Goal: Task Accomplishment & Management: Manage account settings

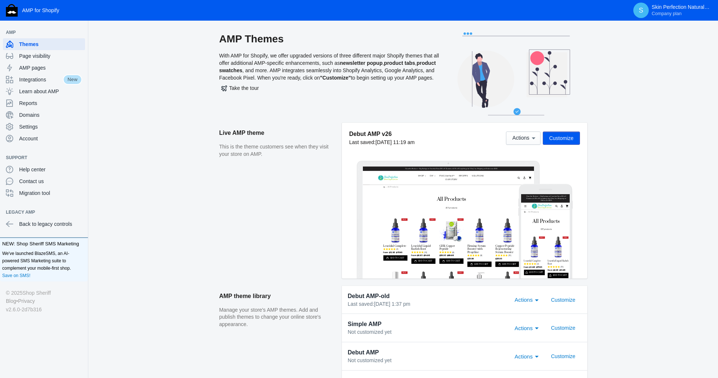
click at [549, 134] on button "Customize" at bounding box center [561, 137] width 37 height 13
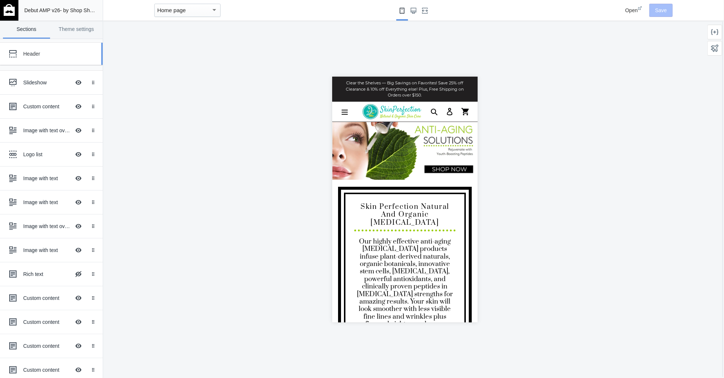
click at [36, 57] on div "Header" at bounding box center [46, 53] width 81 height 15
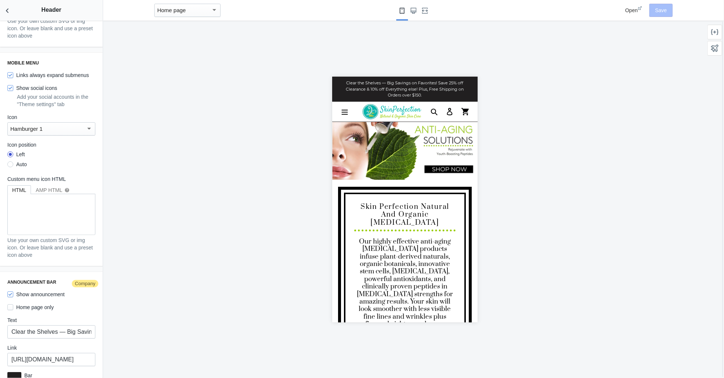
scroll to position [1011, 0]
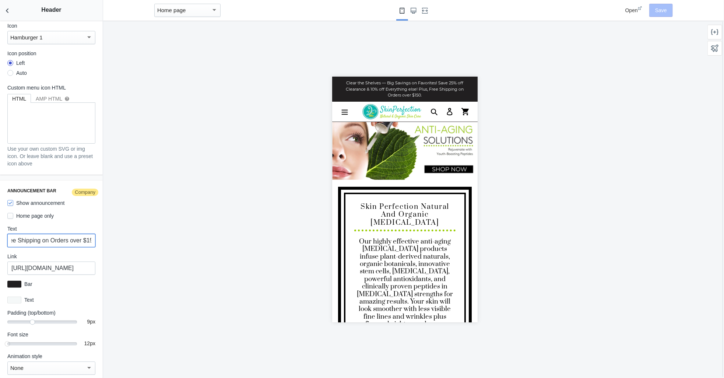
drag, startPoint x: 11, startPoint y: 232, endPoint x: 192, endPoint y: 228, distance: 180.1
click at [192, 228] on main "Debut AMP v26 - by Shop Sheriff Save Sections Theme settings Header Slideshow H…" at bounding box center [362, 189] width 724 height 378
paste input "You’ve worked hard all year—your skin should too. Join thousands who’ve already…"
type input "You’ve worked hard all year—your skin should too. Join thousands who’ve already…"
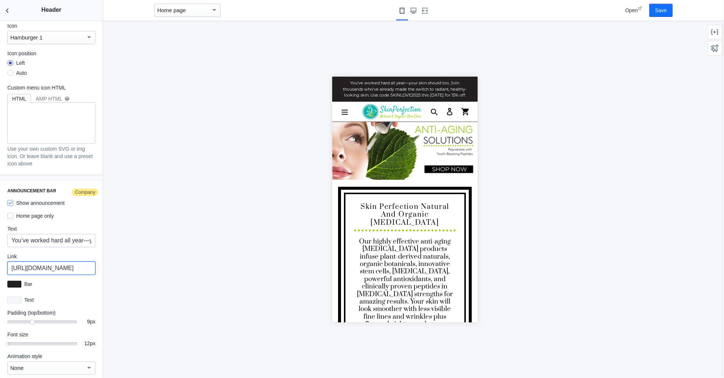
scroll to position [0, 71]
drag, startPoint x: 12, startPoint y: 260, endPoint x: 138, endPoint y: 264, distance: 126.7
click at [138, 264] on main "Debut AMP v26 - by Shop Sheriff Save Sections Theme settings Header Slideshow H…" at bounding box center [362, 189] width 724 height 378
click at [70, 263] on input "[URL][DOMAIN_NAME]" at bounding box center [51, 267] width 88 height 13
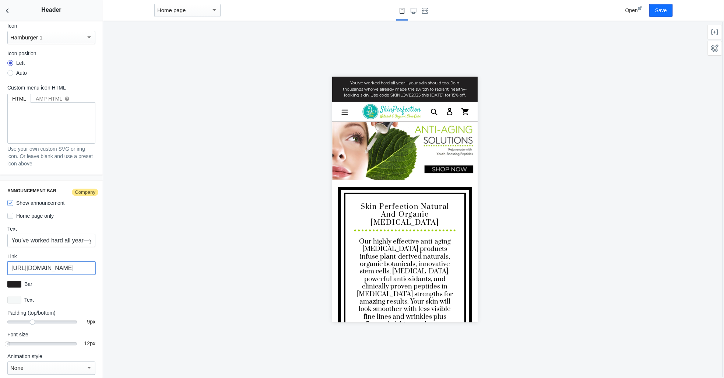
drag, startPoint x: 9, startPoint y: 259, endPoint x: 221, endPoint y: 271, distance: 211.7
click at [221, 271] on main "Debut AMP v26 - by Shop Sheriff Save Sections Theme settings Header Slideshow H…" at bounding box center [362, 189] width 724 height 378
paste input "nti-aging-serums"
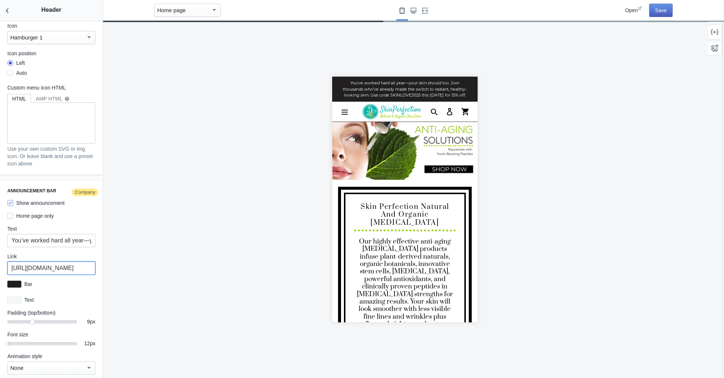
type input "[URL][DOMAIN_NAME]"
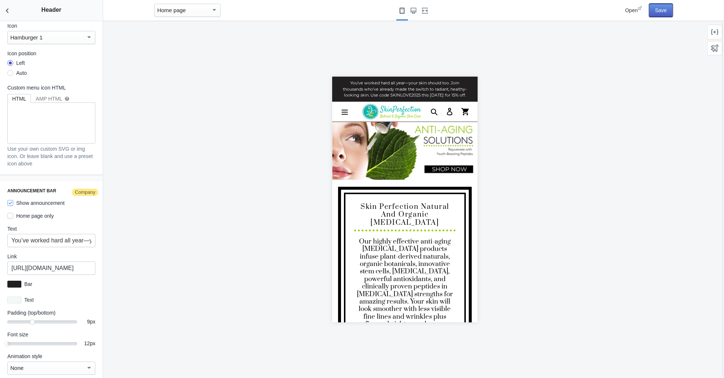
scroll to position [0, 0]
click at [660, 4] on button "Save" at bounding box center [661, 10] width 24 height 13
click at [4, 8] on icon "Back to sections" at bounding box center [7, 10] width 7 height 7
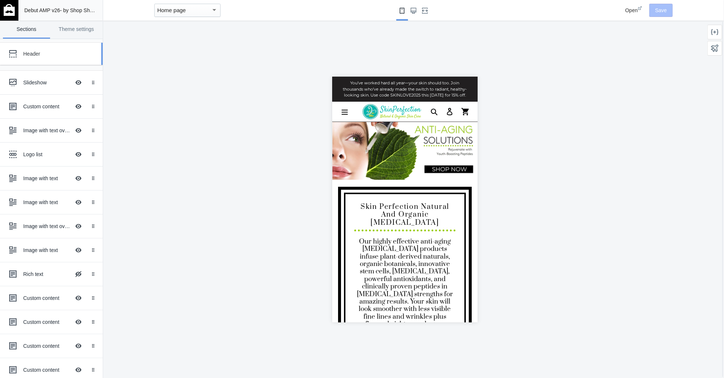
click at [44, 50] on div "Header" at bounding box center [54, 53] width 63 height 7
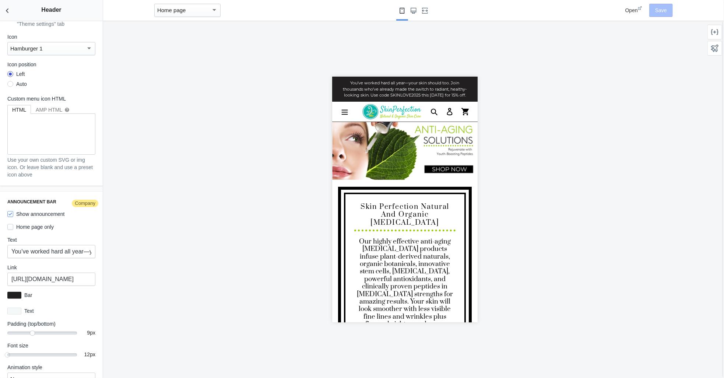
scroll to position [1011, 0]
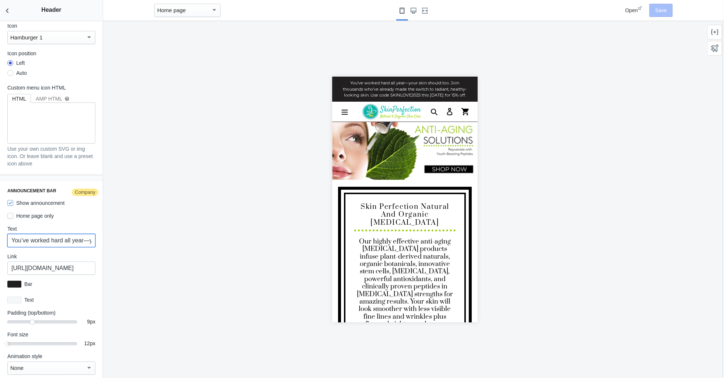
click at [53, 234] on input "You’ve worked hard all year—your skin should too. Join thousands who’ve already…" at bounding box center [51, 240] width 88 height 13
drag, startPoint x: 32, startPoint y: 235, endPoint x: 4, endPoint y: 229, distance: 28.5
click at [4, 229] on div "Announcement bar Company Show announcement Home page only Text You’ve worked ha…" at bounding box center [51, 280] width 103 height 201
click at [74, 234] on input "You’ve worked hard all year—your skin should too. Join thousands whve already m…" at bounding box center [51, 240] width 88 height 13
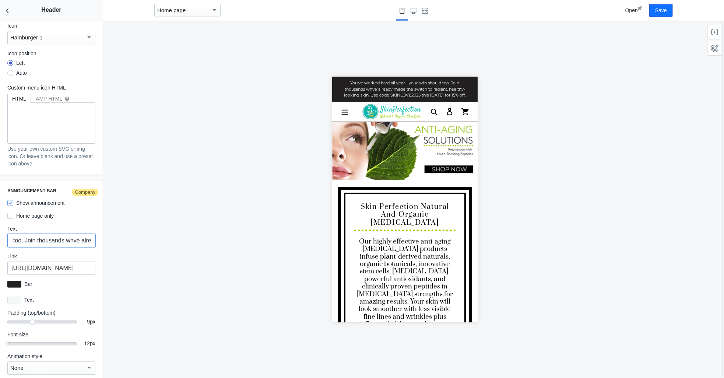
scroll to position [0, 127]
click at [62, 234] on input "You’ve worked hard all year—your skin should too. Join thousands whve already m…" at bounding box center [51, 240] width 88 height 13
click at [74, 234] on input "You’ve worked hard all year—your skin should too. Join thousands who hve alread…" at bounding box center [51, 240] width 88 height 13
drag, startPoint x: 45, startPoint y: 232, endPoint x: 18, endPoint y: 238, distance: 26.7
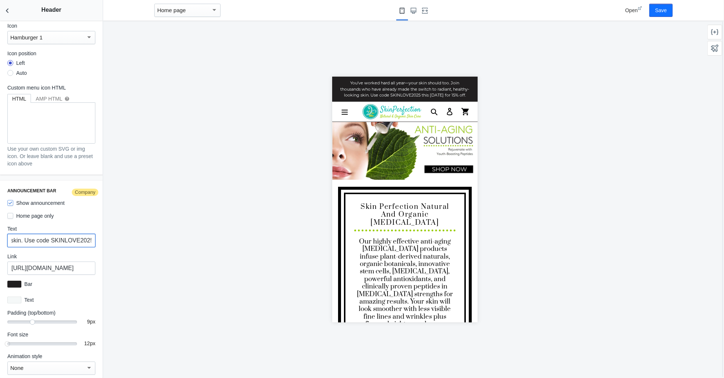
click at [18, 238] on input "You’ve worked hard all year—your skin should too. Join thousands who have alrea…" at bounding box center [51, 240] width 88 height 13
click at [22, 234] on input "You’ve worked hard all year—your skin should too. Join thousands who have alrea…" at bounding box center [51, 240] width 88 height 13
type input "You’ve worked hard all year—your skin should too. Join thousands who have alrea…"
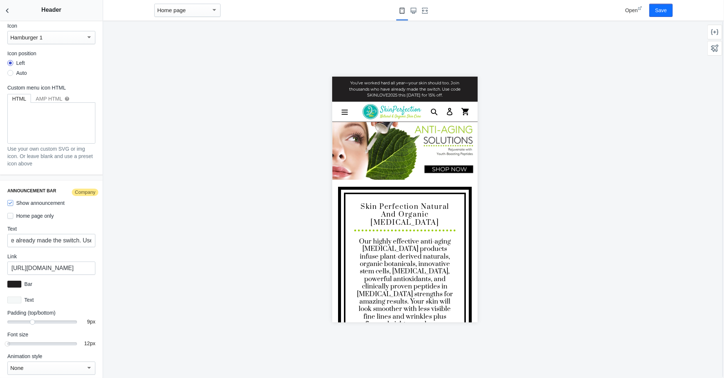
scroll to position [0, 0]
click at [156, 209] on div at bounding box center [404, 199] width 603 height 357
click at [663, 8] on button "Save" at bounding box center [661, 10] width 24 height 13
click at [7, 11] on use "Back to sections" at bounding box center [7, 10] width 3 height 4
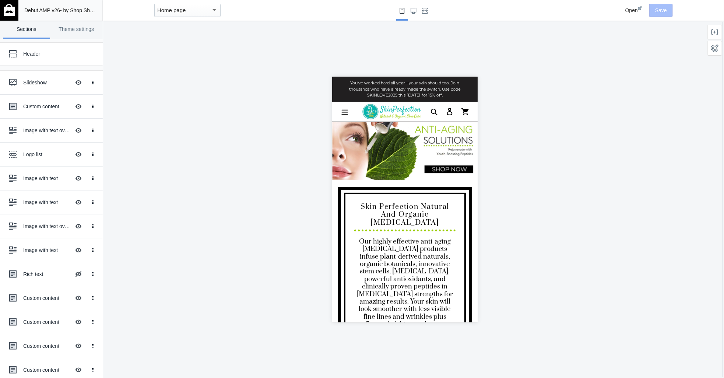
scroll to position [844, 0]
click at [7, 11] on img at bounding box center [9, 10] width 11 height 12
